Goal: Find contact information: Find contact information

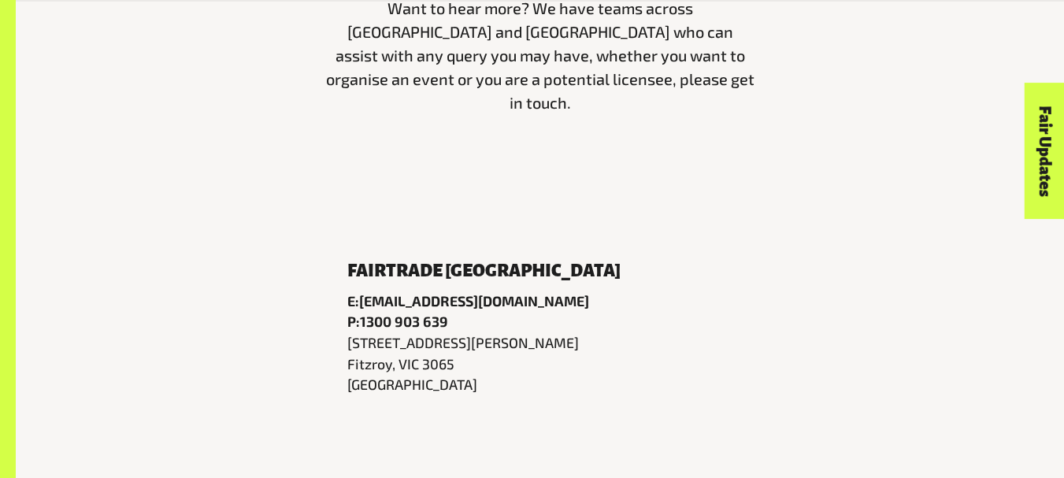
scroll to position [605, 0]
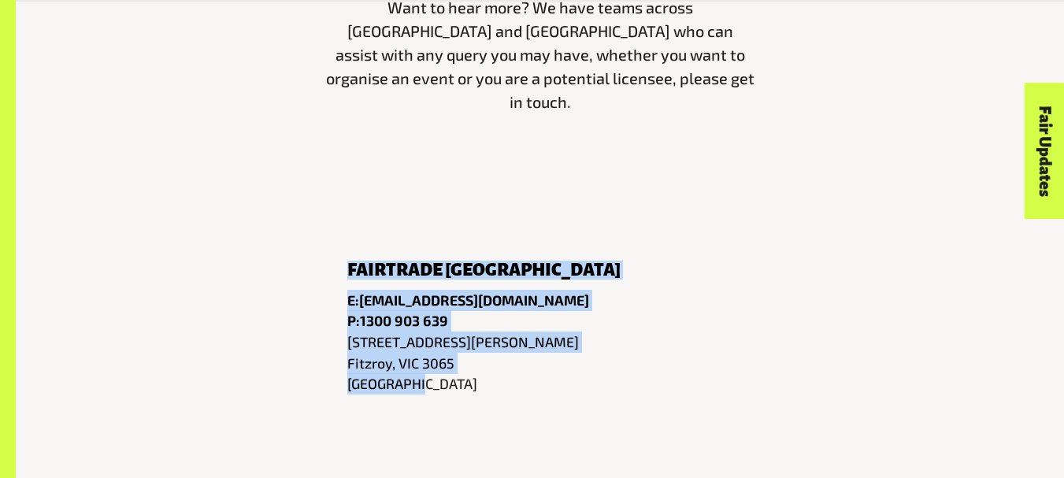
drag, startPoint x: 433, startPoint y: 379, endPoint x: 322, endPoint y: 251, distance: 169.1
click at [302, 232] on div "Fairtrade Australia Email E: info@fairtrade.com.au Phone P: 1300 903 639 Addres…" at bounding box center [540, 320] width 898 height 176
copy div "Fairtrade Australia Email E: info@fairtrade.com.au Phone P: 1300 903 639 Addres…"
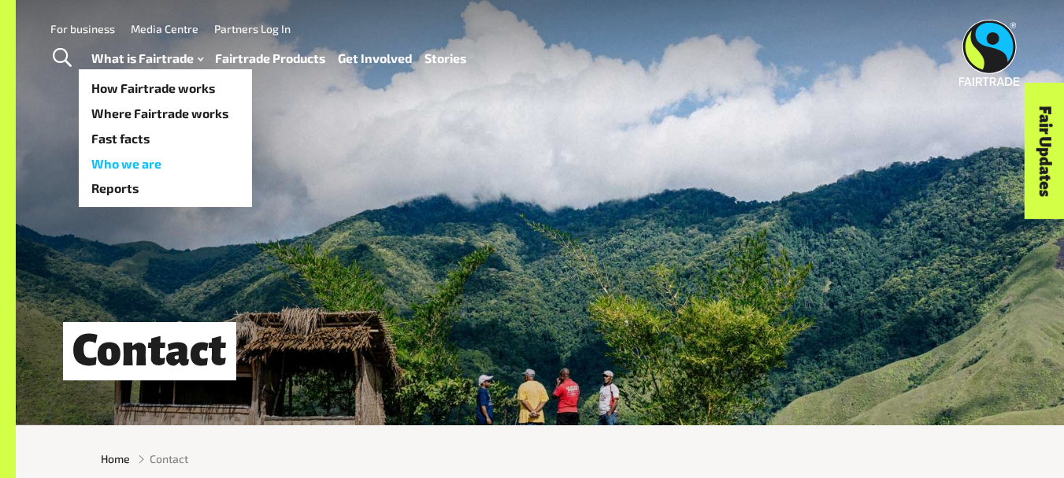
click at [172, 169] on link "Who we are" at bounding box center [165, 163] width 173 height 25
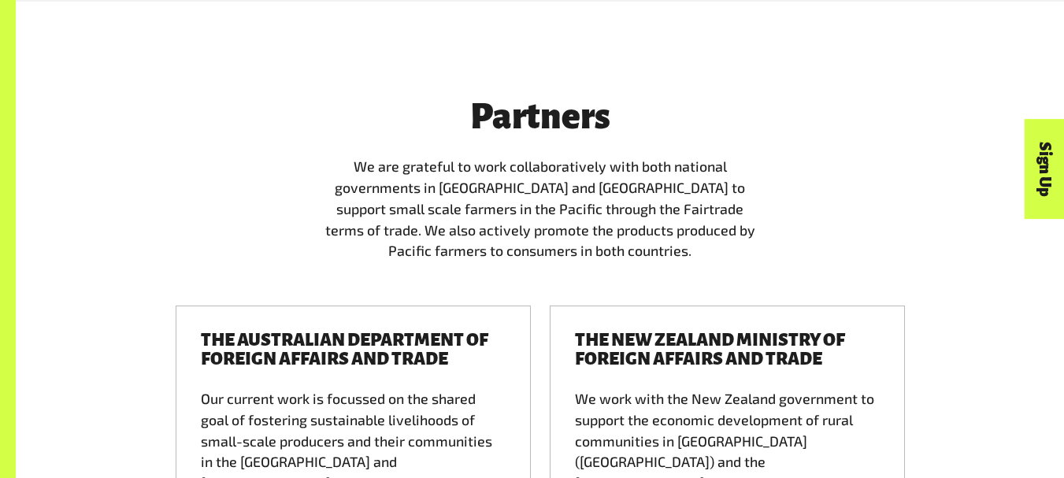
scroll to position [3302, 0]
